Goal: Information Seeking & Learning: Check status

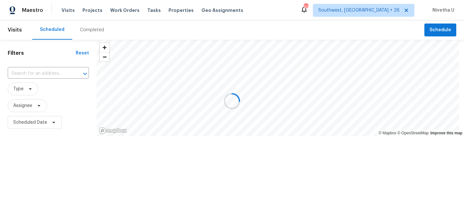
click at [119, 12] on span "Work Orders" at bounding box center [124, 10] width 29 height 6
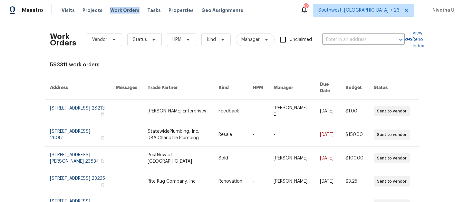
click at [119, 12] on span "Work Orders" at bounding box center [124, 10] width 29 height 6
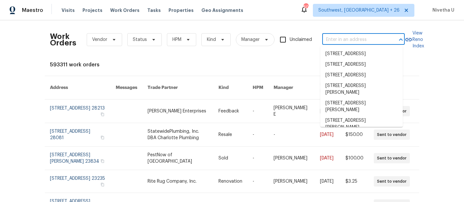
click at [351, 39] on input "text" at bounding box center [355, 40] width 65 height 10
paste input "[STREET_ADDRESS]"
type input "[STREET_ADDRESS]"
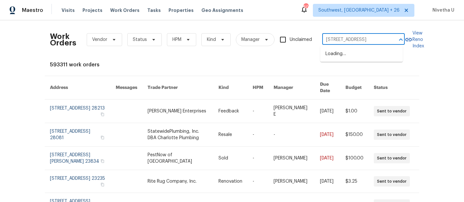
scroll to position [0, 23]
click at [355, 53] on li "[STREET_ADDRESS]" at bounding box center [362, 54] width 83 height 11
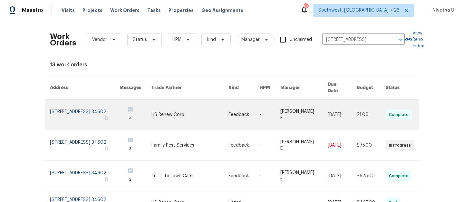
click at [91, 105] on link at bounding box center [85, 115] width 70 height 30
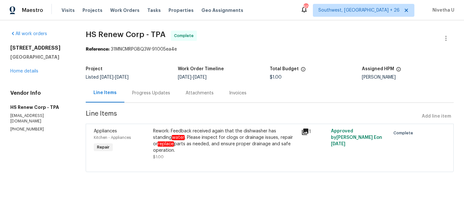
click at [18, 74] on div "[STREET_ADDRESS] Home details" at bounding box center [40, 60] width 60 height 30
click at [18, 71] on link "Home details" at bounding box center [24, 71] width 28 height 5
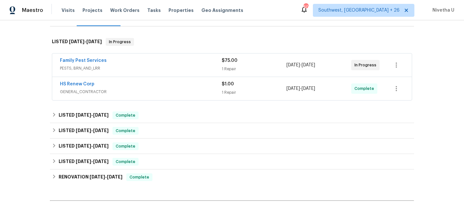
scroll to position [90, 0]
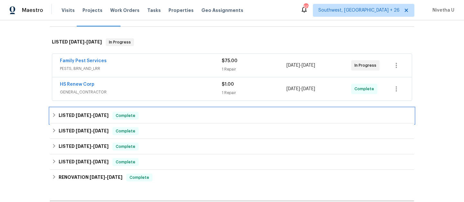
click at [143, 117] on div "LISTED [DATE] - [DATE] Complete" at bounding box center [232, 116] width 361 height 8
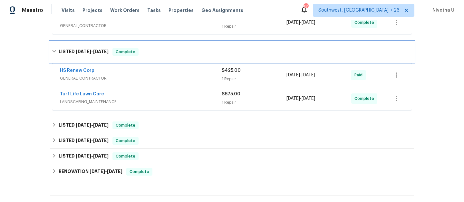
scroll to position [157, 0]
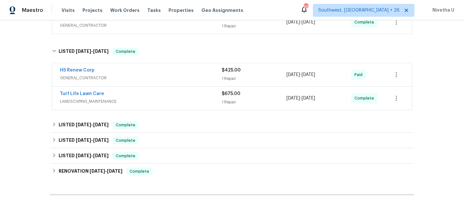
click at [143, 104] on span "LANDSCAPING_MAINTENANCE" at bounding box center [141, 101] width 162 height 6
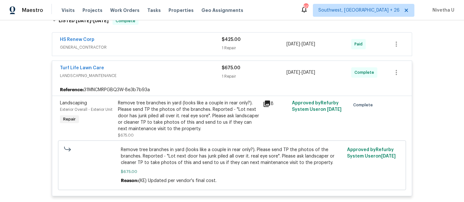
click at [147, 72] on div "Turf Life Lawn Care" at bounding box center [141, 69] width 162 height 8
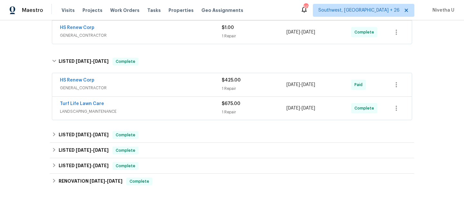
scroll to position [136, 0]
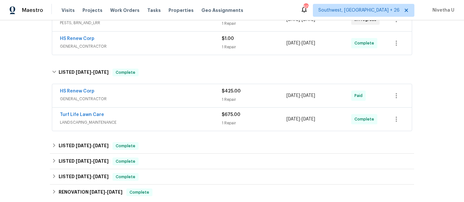
click at [146, 91] on div "HS Renew Corp" at bounding box center [141, 92] width 162 height 8
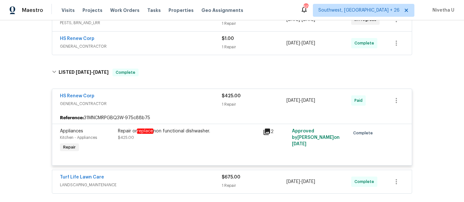
click at [152, 95] on div "HS Renew Corp" at bounding box center [141, 97] width 162 height 8
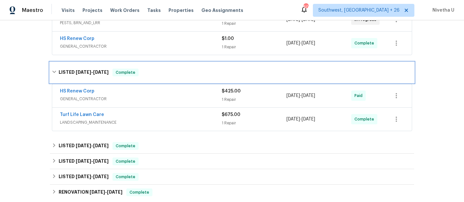
click at [152, 79] on div "LISTED 8/12/25 - 9/2/25 Complete" at bounding box center [232, 72] width 364 height 21
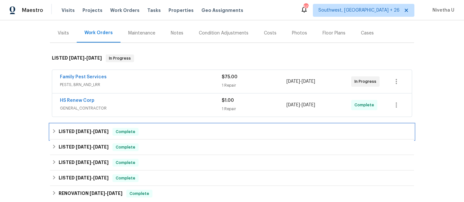
scroll to position [74, 0]
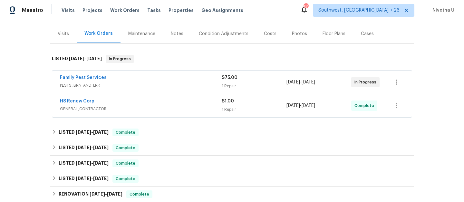
click at [154, 105] on div "HS Renew Corp" at bounding box center [141, 102] width 162 height 8
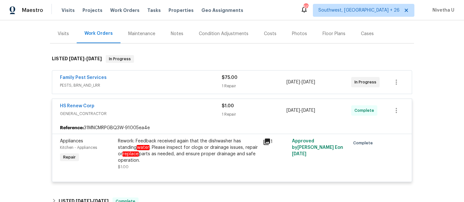
click at [155, 93] on div "Family Pest Services PESTS, BRN_AND_LRR $75.00 1 Repair 9/23/2025 - 9/25/2025 I…" at bounding box center [232, 82] width 360 height 23
click at [153, 85] on span "PESTS, BRN_AND_LRR" at bounding box center [141, 85] width 162 height 6
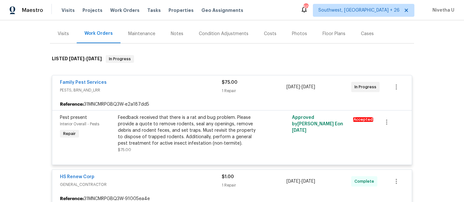
click at [159, 78] on div "Family Pest Services PESTS, BRN_AND_LRR $75.00 1 Repair 9/23/2025 - 9/25/2025 I…" at bounding box center [232, 86] width 360 height 23
click at [160, 89] on span "PESTS, BRN_AND_LRR" at bounding box center [141, 90] width 162 height 6
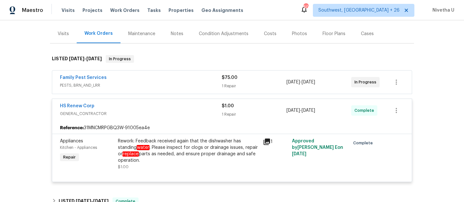
scroll to position [153, 0]
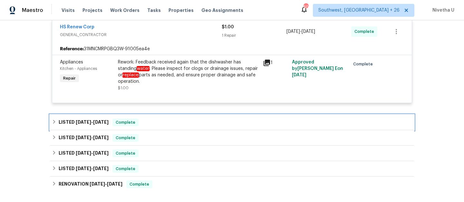
click at [162, 120] on div "LISTED 8/12/25 - 9/2/25 Complete" at bounding box center [232, 123] width 361 height 8
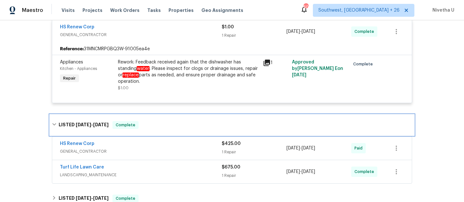
scroll to position [204, 0]
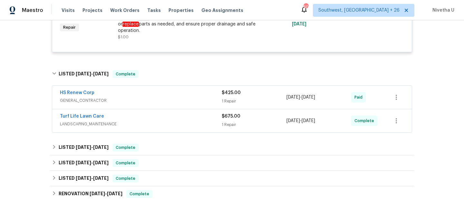
click at [162, 120] on div "Turf Life Lawn Care" at bounding box center [141, 117] width 162 height 8
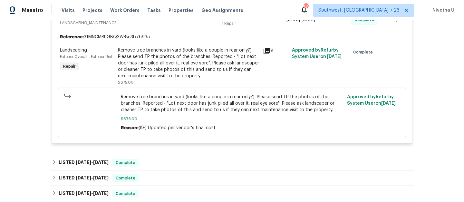
scroll to position [220, 0]
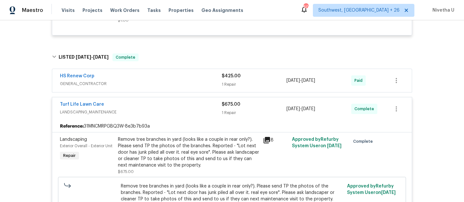
click at [158, 108] on div "Turf Life Lawn Care" at bounding box center [141, 105] width 162 height 8
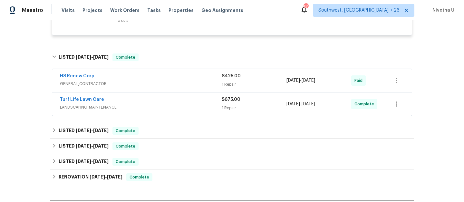
click at [154, 84] on span "GENERAL_CONTRACTOR" at bounding box center [141, 84] width 162 height 6
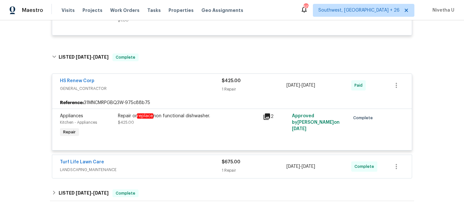
click at [154, 84] on div "HS Renew Corp" at bounding box center [141, 82] width 162 height 8
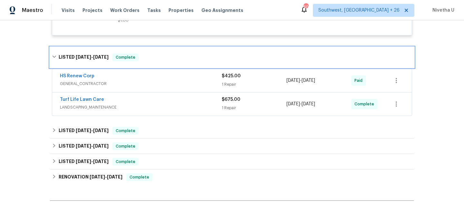
drag, startPoint x: 154, startPoint y: 62, endPoint x: 154, endPoint y: 106, distance: 44.5
click at [154, 62] on div "LISTED 8/12/25 - 9/2/25 Complete" at bounding box center [232, 57] width 364 height 21
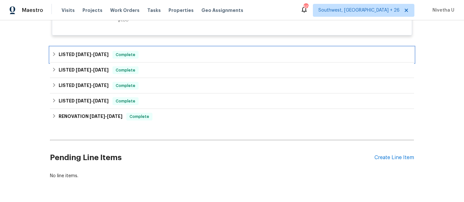
scroll to position [121, 0]
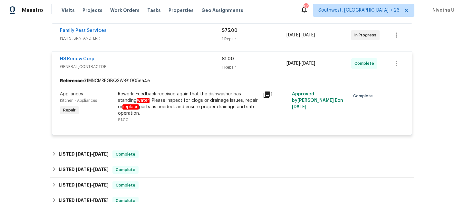
click at [174, 69] on span "GENERAL_CONTRACTOR" at bounding box center [141, 67] width 162 height 6
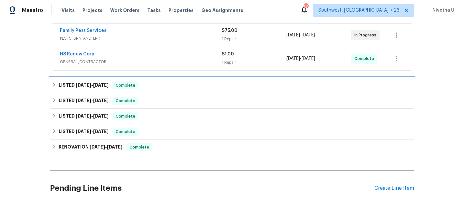
click at [152, 85] on div "LISTED 8/12/25 - 9/2/25 Complete" at bounding box center [232, 86] width 361 height 8
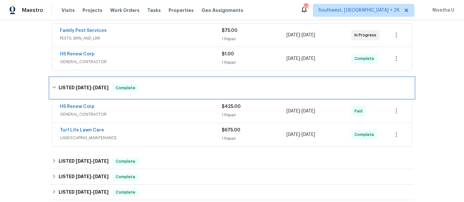
click at [152, 85] on div "LISTED 8/12/25 - 9/2/25 Complete" at bounding box center [232, 88] width 361 height 8
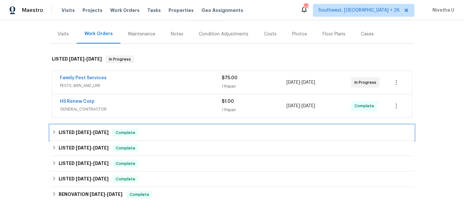
scroll to position [72, 0]
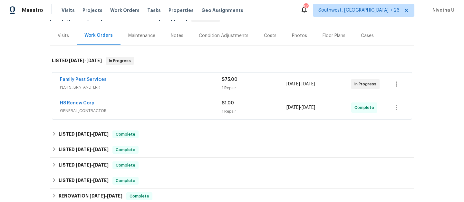
click at [152, 85] on span "PESTS, BRN_AND_LRR" at bounding box center [141, 87] width 162 height 6
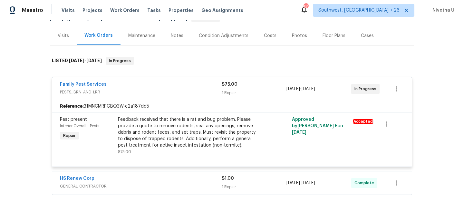
click at [152, 85] on div "Family Pest Services" at bounding box center [141, 85] width 162 height 8
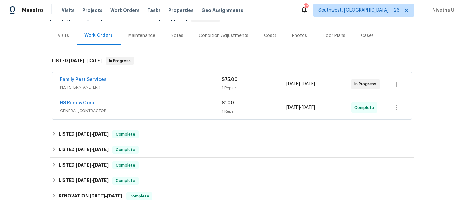
drag, startPoint x: 123, startPoint y: 11, endPoint x: 165, endPoint y: 14, distance: 42.3
click at [123, 11] on span "Work Orders" at bounding box center [124, 10] width 29 height 6
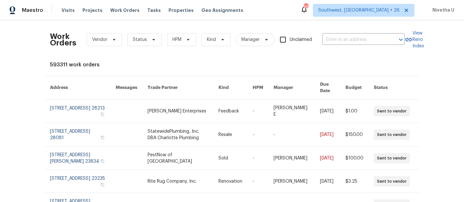
click at [350, 34] on div "Work Orders Vendor Status HPM Kind Manager Unclaimed ​" at bounding box center [227, 39] width 355 height 28
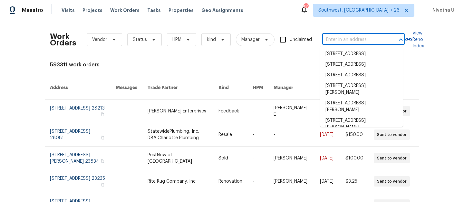
click at [350, 41] on input "text" at bounding box center [355, 40] width 65 height 10
paste input "117 Radford Cir SW Marietta, GA 30060"
type input "117 Radford Cir SW Marietta, GA 30060"
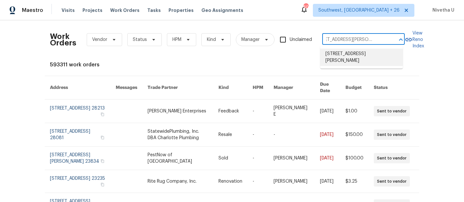
click at [354, 58] on li "117 Radford Cir SW, Marietta, GA 30060" at bounding box center [362, 57] width 83 height 17
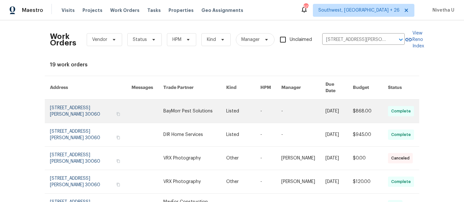
click at [72, 105] on link at bounding box center [91, 111] width 82 height 23
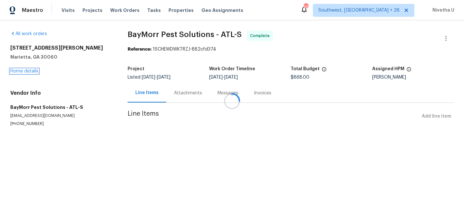
click at [26, 70] on link "Home details" at bounding box center [24, 71] width 28 height 5
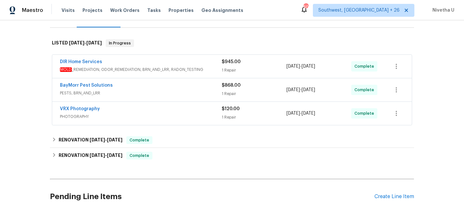
scroll to position [90, 0]
click at [200, 112] on div "VRX Photography" at bounding box center [141, 109] width 162 height 8
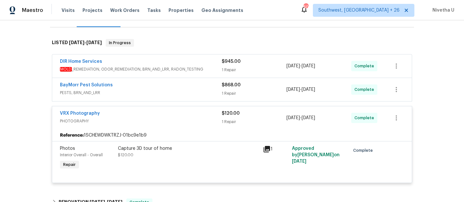
click at [200, 113] on div "VRX Photography" at bounding box center [141, 114] width 162 height 8
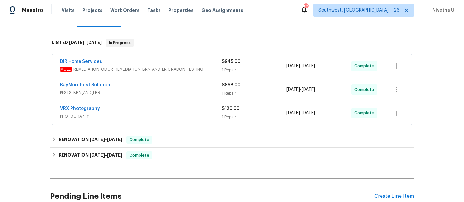
click at [191, 89] on div "BayMorr Pest Solutions" at bounding box center [141, 86] width 162 height 8
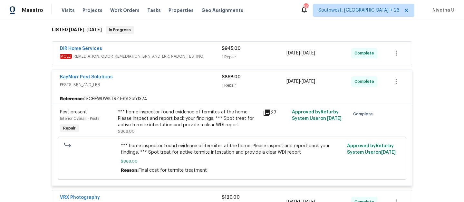
scroll to position [123, 0]
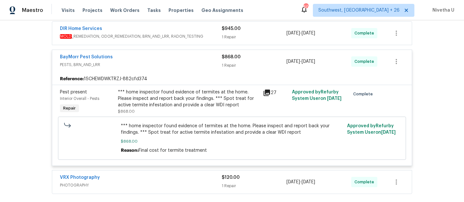
click at [211, 36] on span "MOLD _REMEDIATION, ODOR_REMEDIATION, BRN_AND_LRR, RADON_TESTING" at bounding box center [141, 36] width 162 height 6
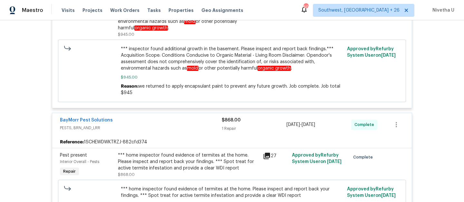
scroll to position [309, 0]
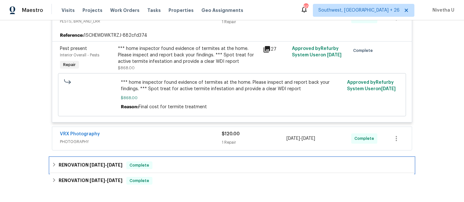
click at [185, 162] on div "RENOVATION 9/3/25 - 9/7/25 Complete" at bounding box center [232, 166] width 361 height 8
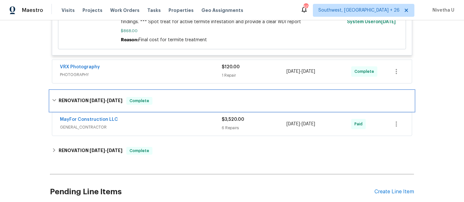
scroll to position [378, 0]
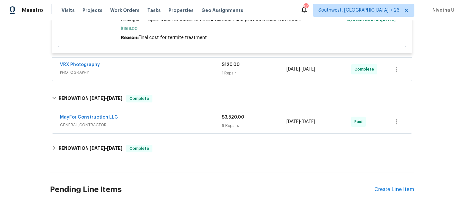
click at [171, 122] on span "GENERAL_CONTRACTOR" at bounding box center [141, 125] width 162 height 6
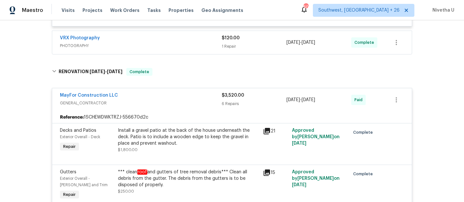
scroll to position [404, 0]
click at [166, 100] on span "GENERAL_CONTRACTOR" at bounding box center [141, 103] width 162 height 6
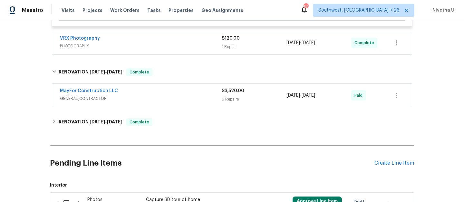
click at [165, 84] on div "MayFor Construction LLC GENERAL_CONTRACTOR $3,520.00 6 Repairs 9/3/2025 - 9/7/2…" at bounding box center [232, 95] width 360 height 23
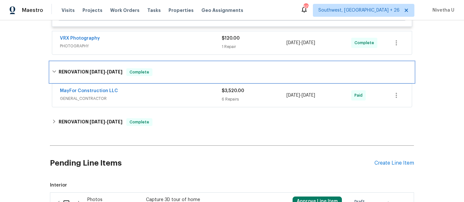
click at [162, 70] on div "RENOVATION 9/3/25 - 9/7/25 Complete" at bounding box center [232, 72] width 361 height 8
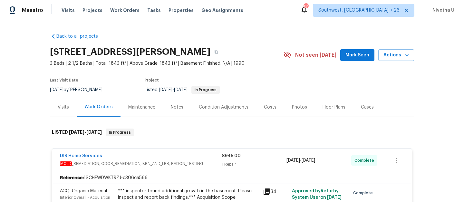
scroll to position [49, 0]
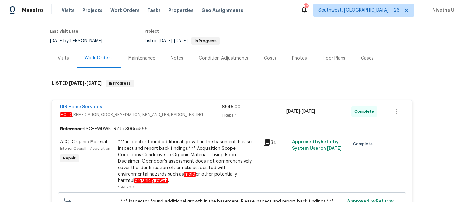
click at [216, 102] on div "DIR Home Services MOLD _REMEDIATION, ODOR_REMEDIATION, BRN_AND_LRR, RADON_TESTI…" at bounding box center [232, 111] width 360 height 23
click at [216, 107] on div "DIR Home Services" at bounding box center [141, 108] width 162 height 8
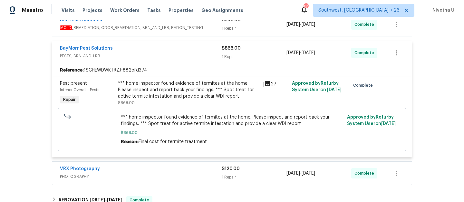
scroll to position [131, 0]
drag, startPoint x: 165, startPoint y: 125, endPoint x: 229, endPoint y: 127, distance: 63.6
click at [229, 127] on span "*** home inspector found evidence of termites at the home. Please inspect and r…" at bounding box center [232, 120] width 223 height 13
copy span "for active termite infestation"
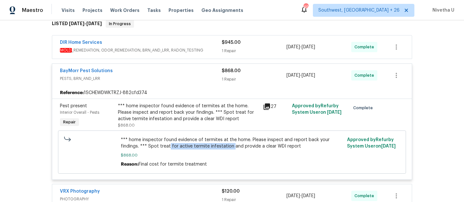
scroll to position [106, 0]
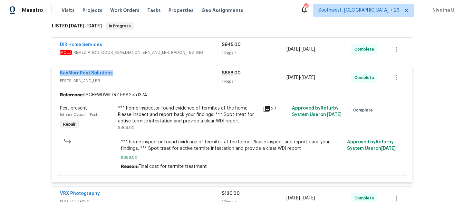
drag, startPoint x: 112, startPoint y: 71, endPoint x: 36, endPoint y: 71, distance: 76.4
click at [35, 71] on div "Back to all projects 117 Radford Cir SW, Marietta, GA 30060 3 Beds | 2 1/2 Bath…" at bounding box center [232, 111] width 464 height 182
copy link "BayMorr Pest Solutions"
click at [182, 84] on span "PESTS, BRN_AND_LRR" at bounding box center [141, 81] width 162 height 6
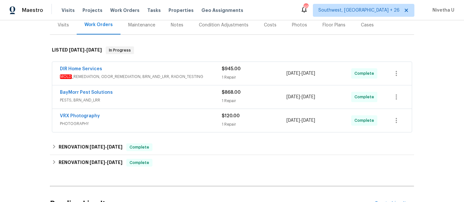
scroll to position [77, 0]
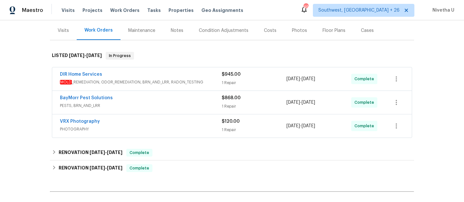
click at [165, 105] on span "PESTS, BRN_AND_LRR" at bounding box center [141, 106] width 162 height 6
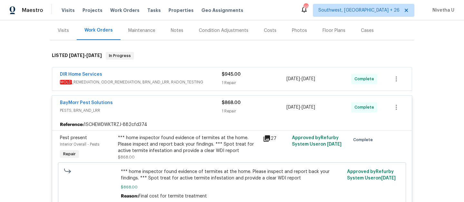
click at [165, 105] on div "BayMorr Pest Solutions" at bounding box center [141, 104] width 162 height 8
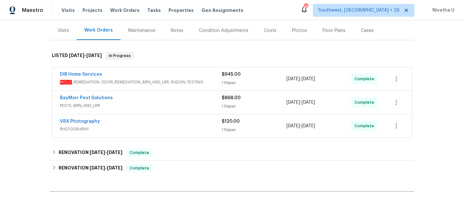
click at [204, 81] on span "MOLD _REMEDIATION, ODOR_REMEDIATION, BRN_AND_LRR, RADON_TESTING" at bounding box center [141, 82] width 162 height 6
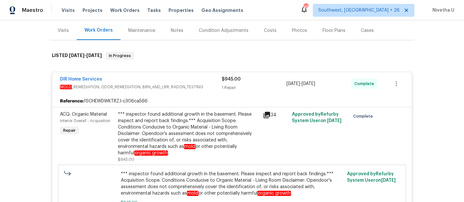
click at [204, 81] on div "DIR Home Services" at bounding box center [141, 80] width 162 height 8
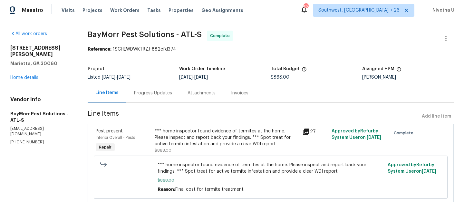
click at [146, 105] on section "BayMorr Pest Solutions - ATL-S Complete Reference: 1SCHEWDWKTRZJ-882cfd374 Proj…" at bounding box center [271, 122] width 366 height 182
click at [145, 94] on div "Progress Updates" at bounding box center [153, 93] width 38 height 6
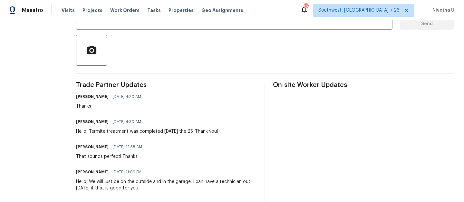
scroll to position [19, 0]
